Goal: Check status: Check status

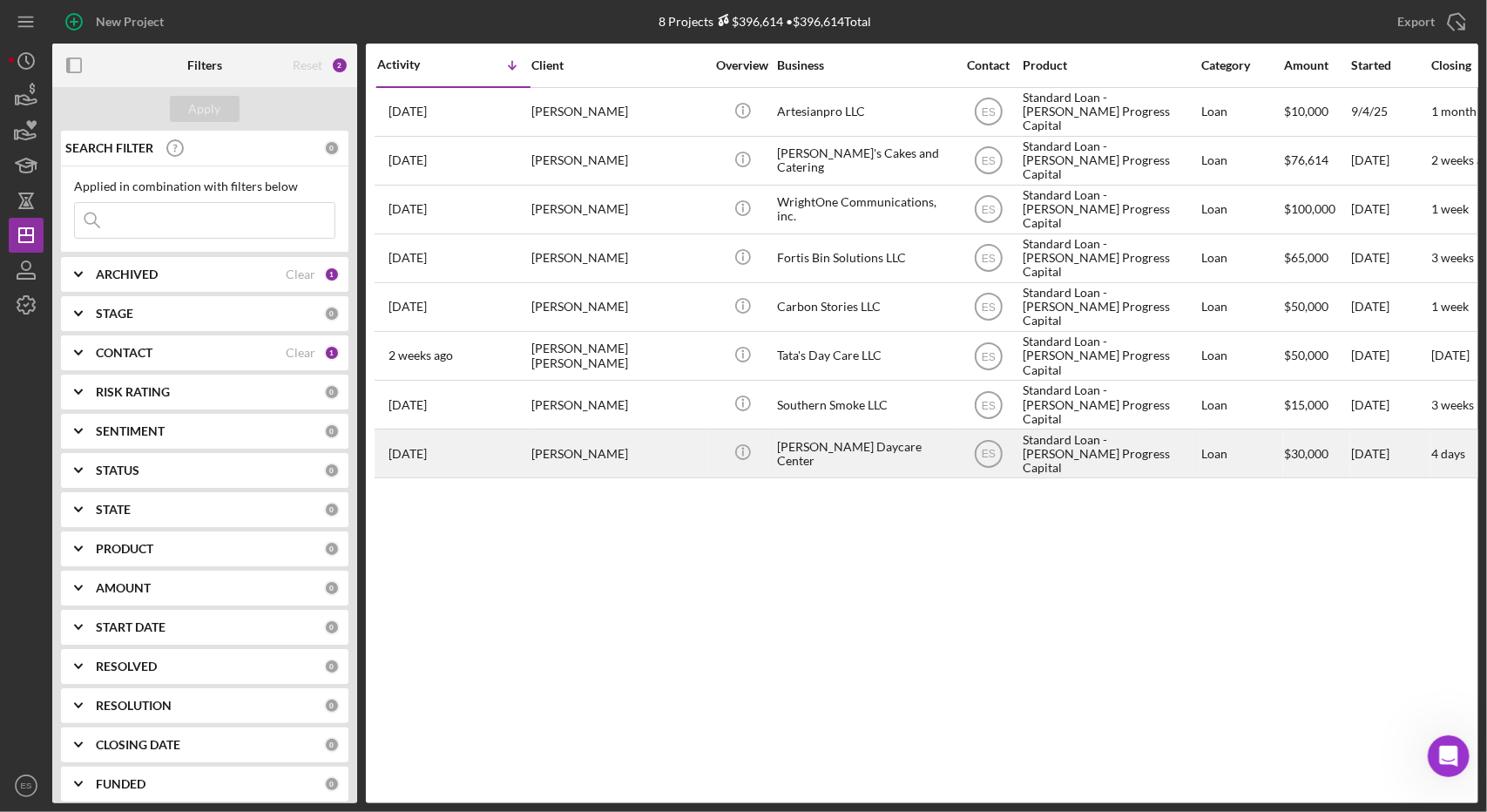
scroll to position [1563, 0]
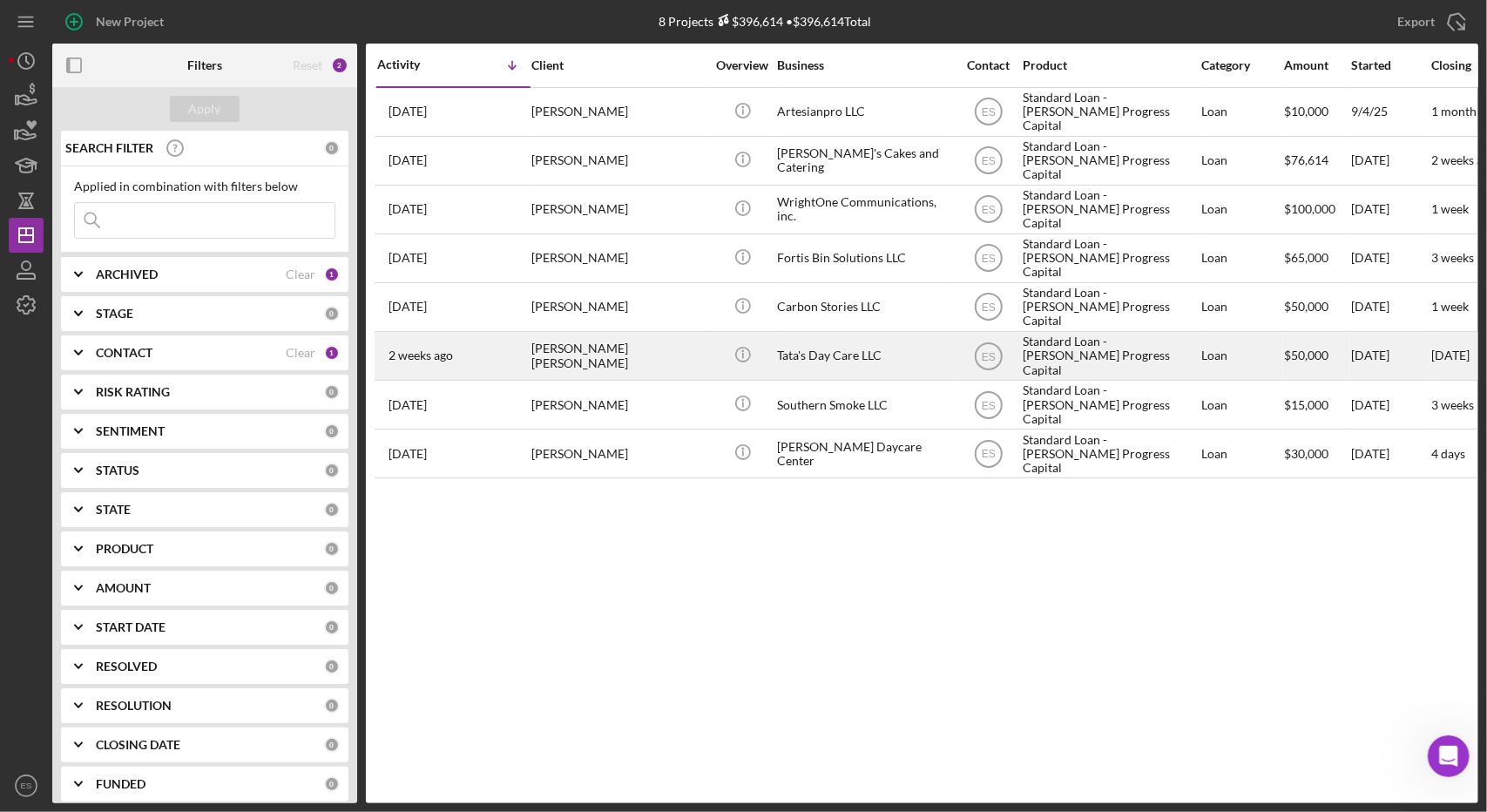
click at [915, 356] on div "Tata's Day Care LLC" at bounding box center [864, 355] width 174 height 46
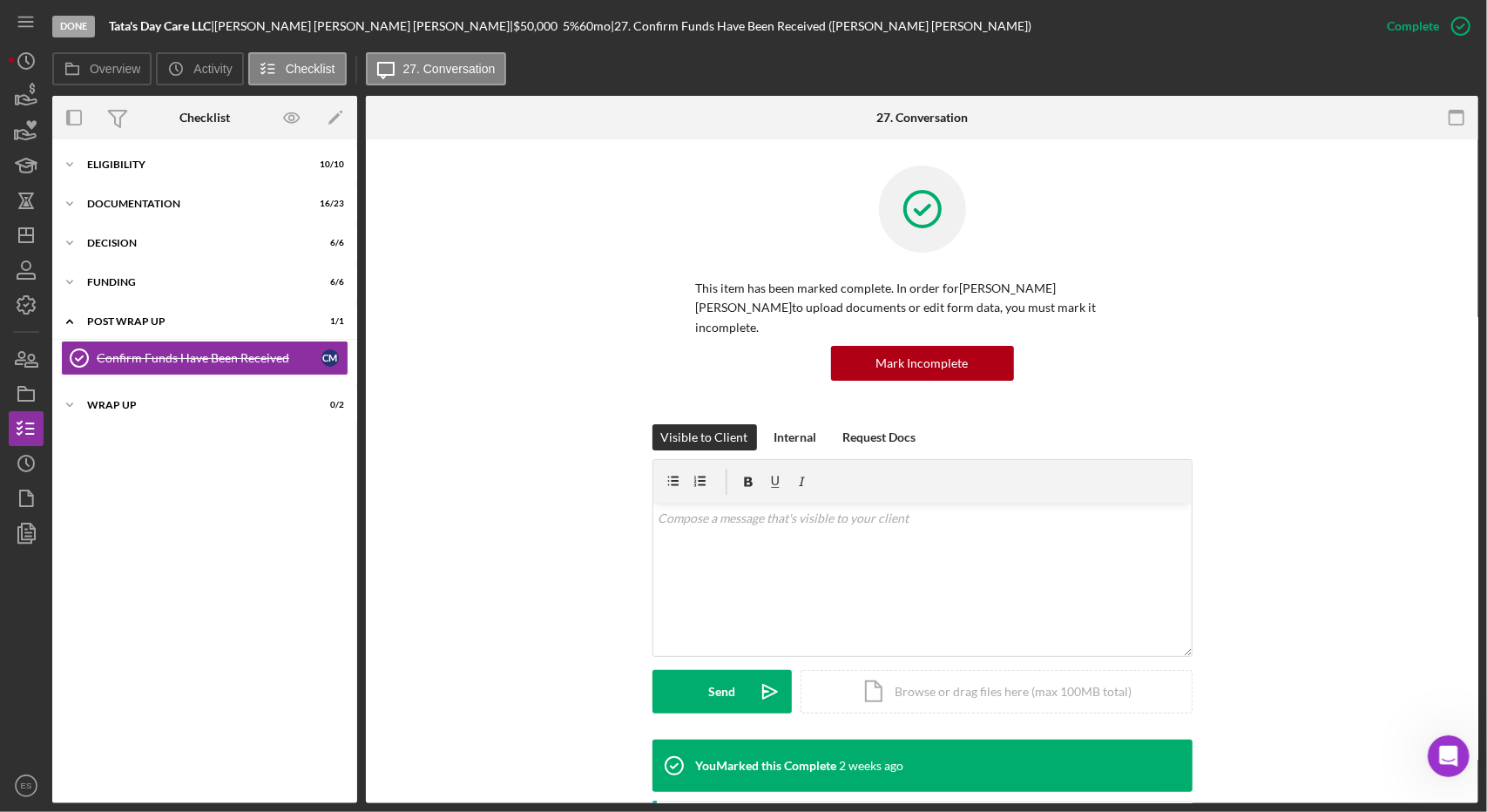
click at [120, 184] on div "Icon/Expander Eligibility 10 / 10 Icon/Expander Documentation 16 / 23 Icon/Expa…" at bounding box center [205, 471] width 305 height 646
click at [119, 194] on div "Icon/Expander Documentation 16 / 23" at bounding box center [205, 204] width 305 height 35
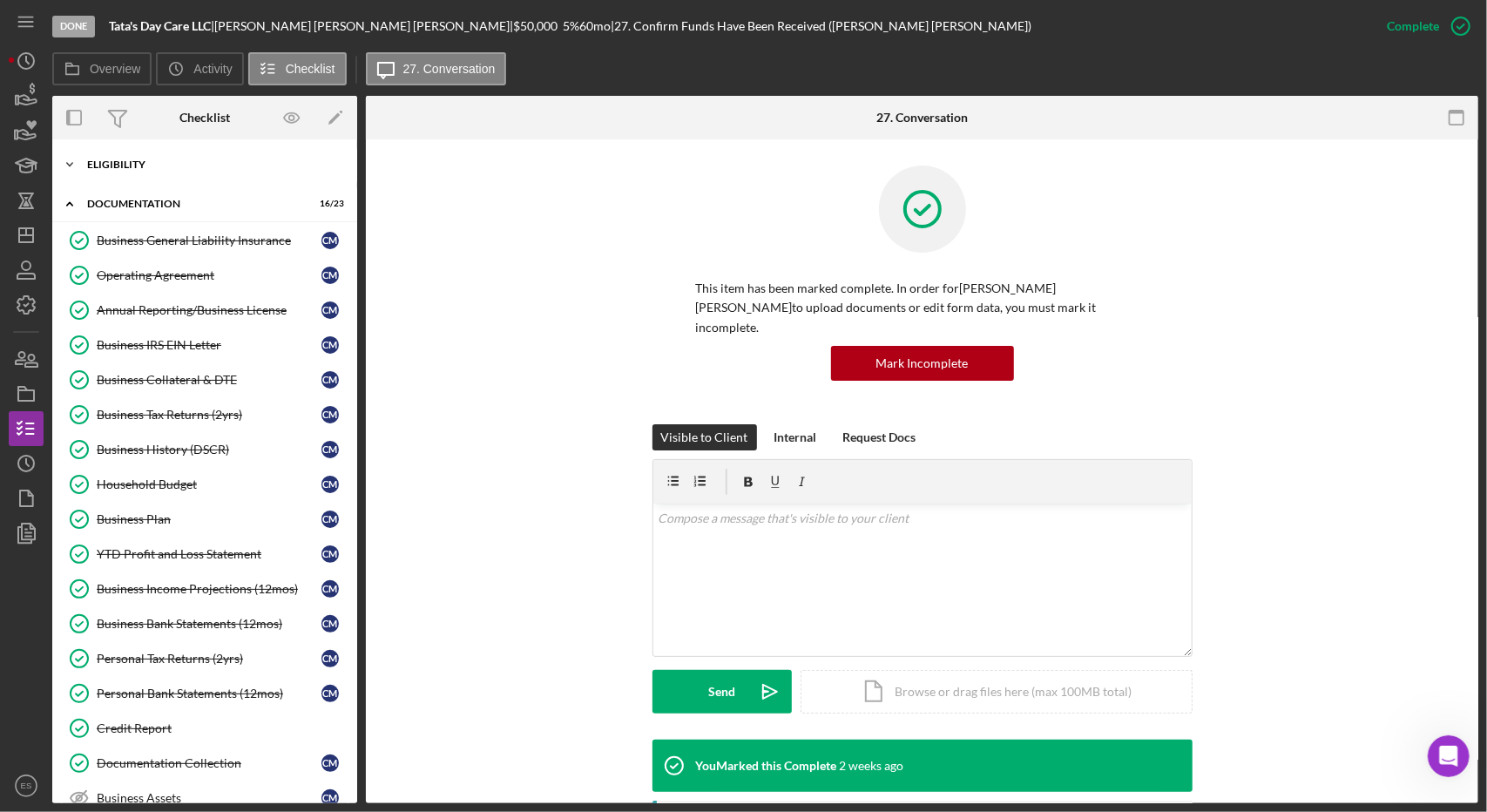
click at [114, 159] on div "Eligibility" at bounding box center [211, 164] width 248 height 10
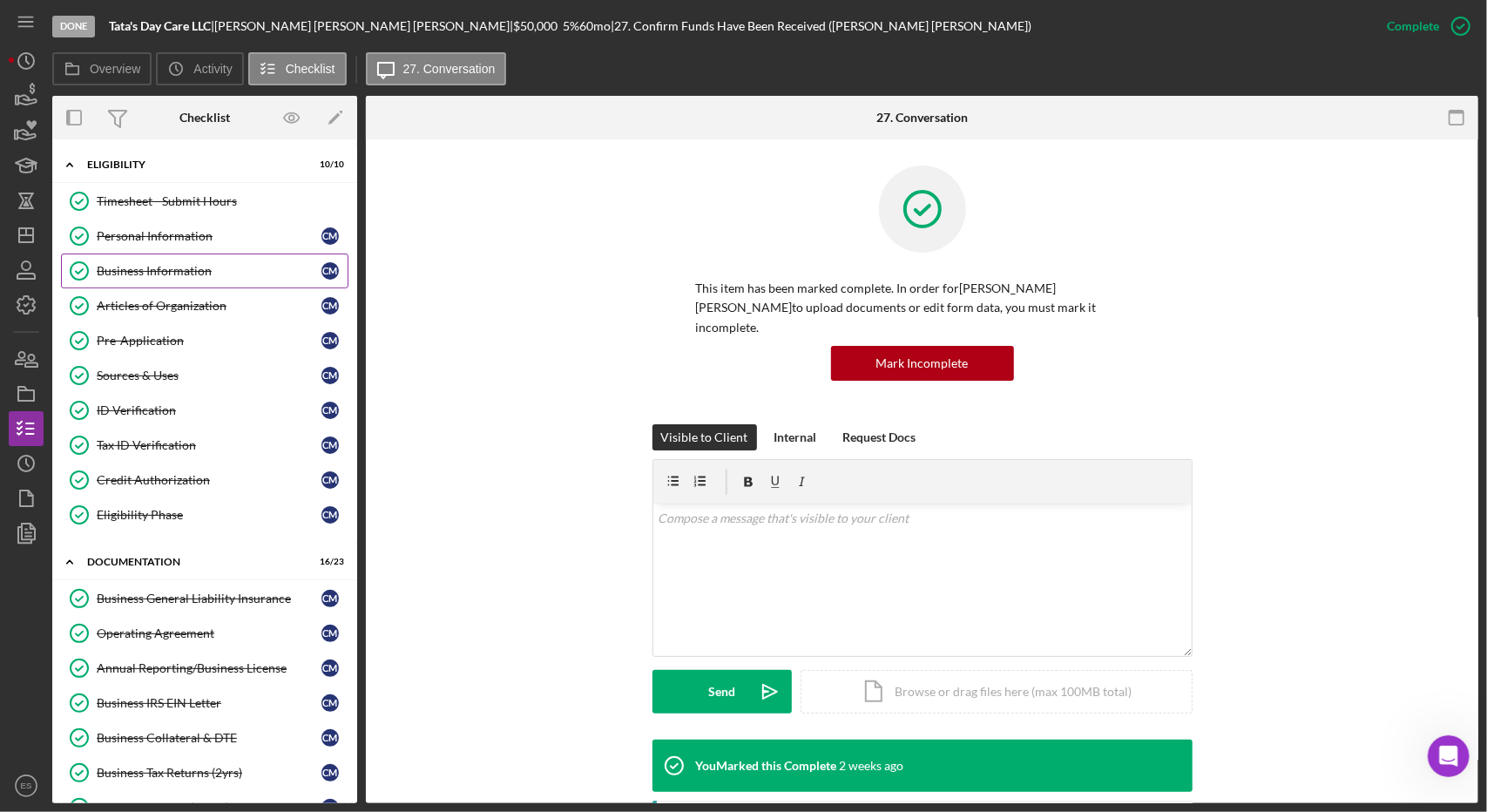
click at [174, 264] on div "Business Information" at bounding box center [209, 271] width 225 height 14
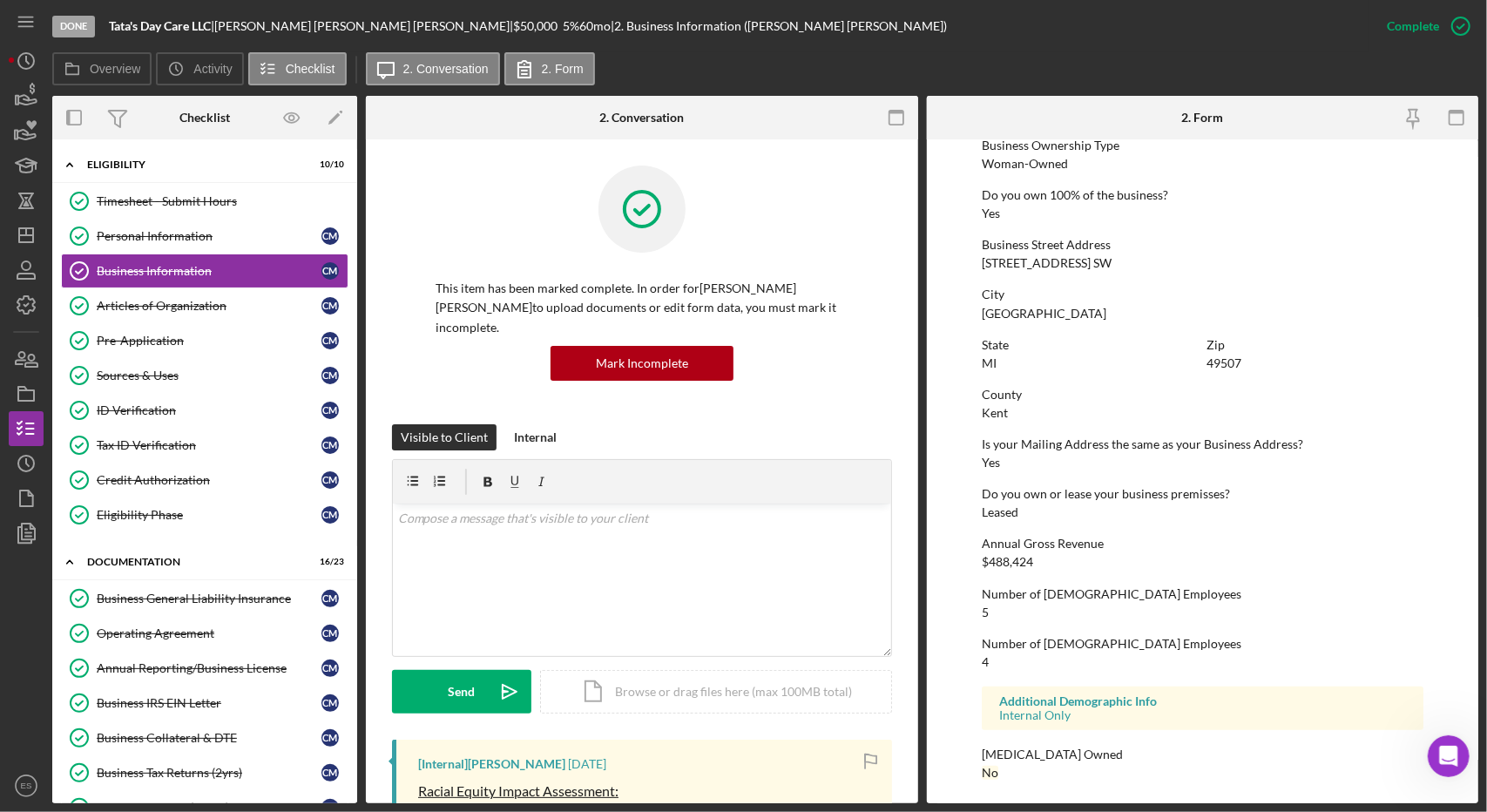
scroll to position [663, 0]
click at [177, 344] on div "Pre-Application" at bounding box center [209, 340] width 225 height 14
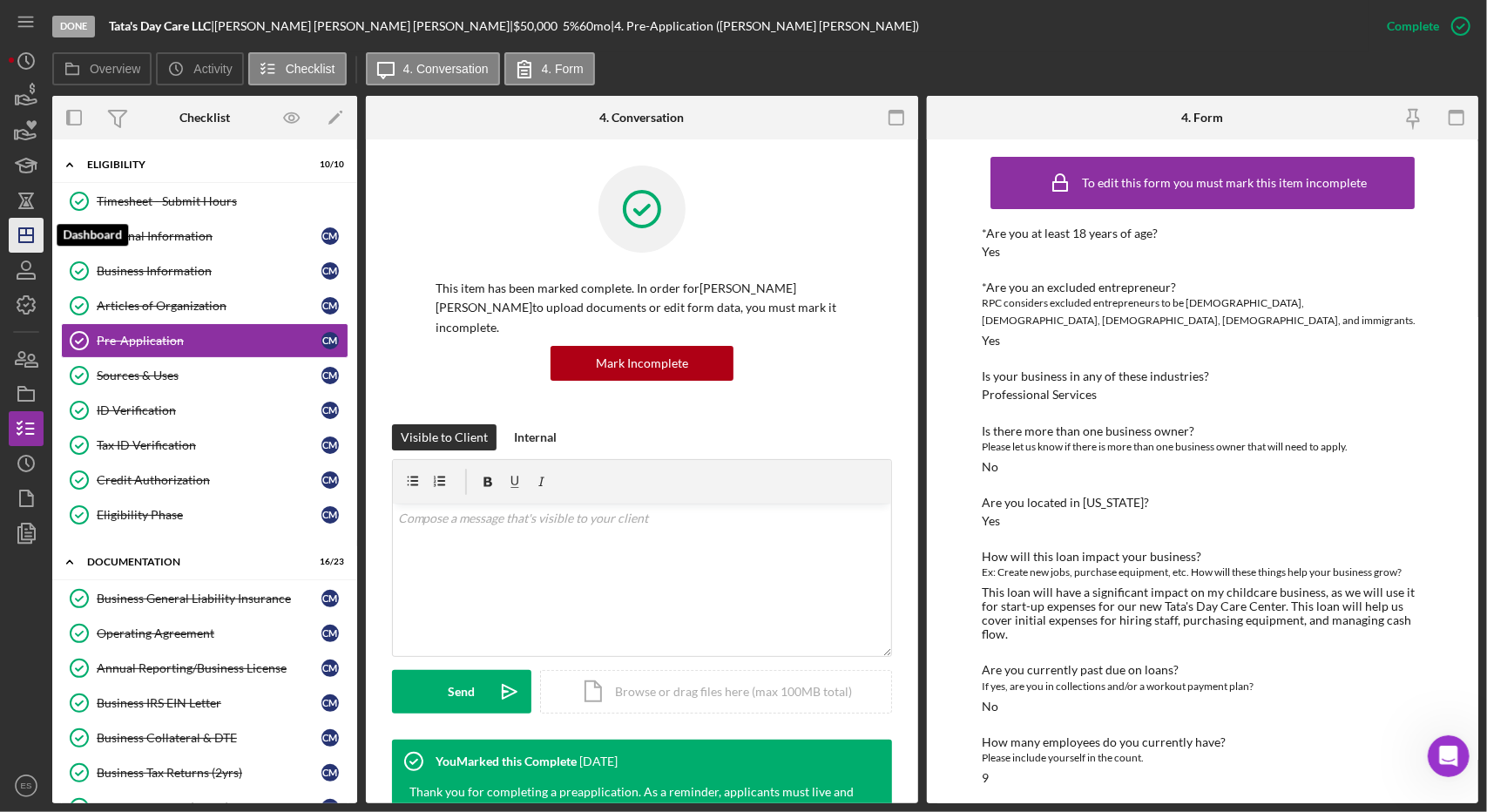
click at [23, 233] on icon "Icon/Dashboard" at bounding box center [27, 235] width 44 height 44
